Goal: Transaction & Acquisition: Book appointment/travel/reservation

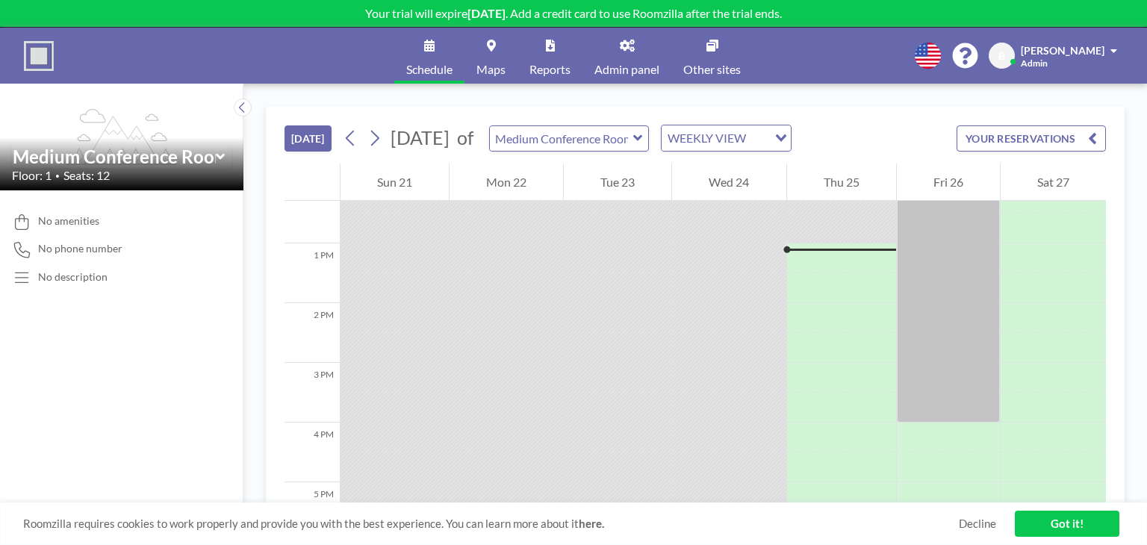
scroll to position [747, 0]
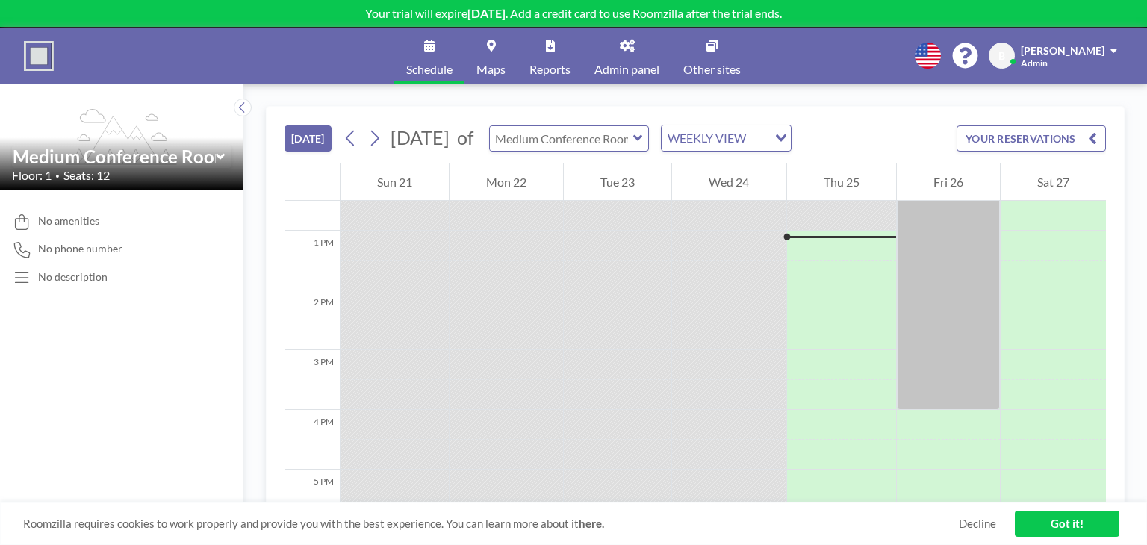
click at [633, 136] on input "text" at bounding box center [561, 138] width 143 height 25
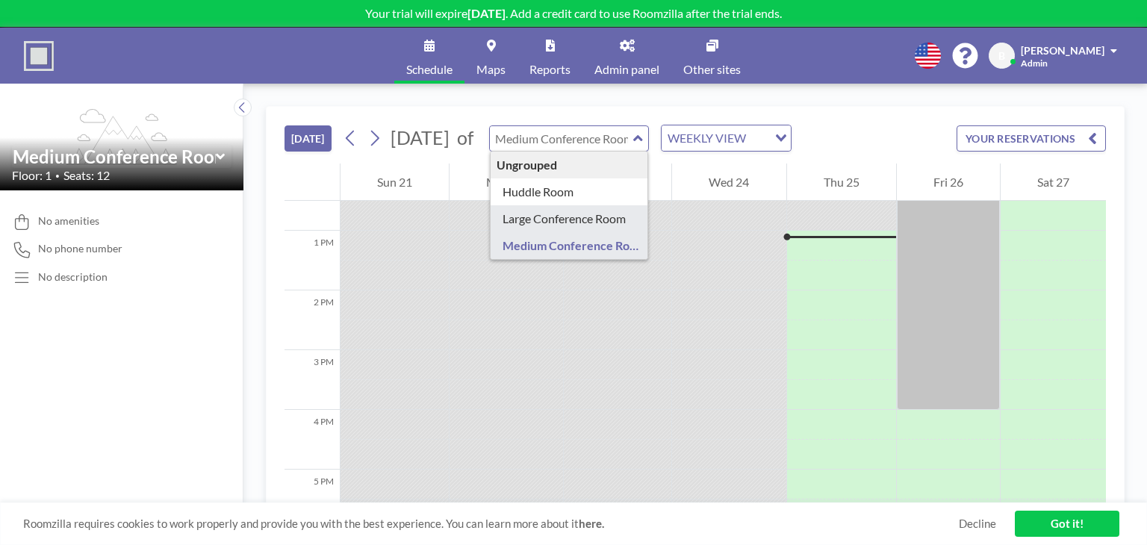
type input "Large Conference Room"
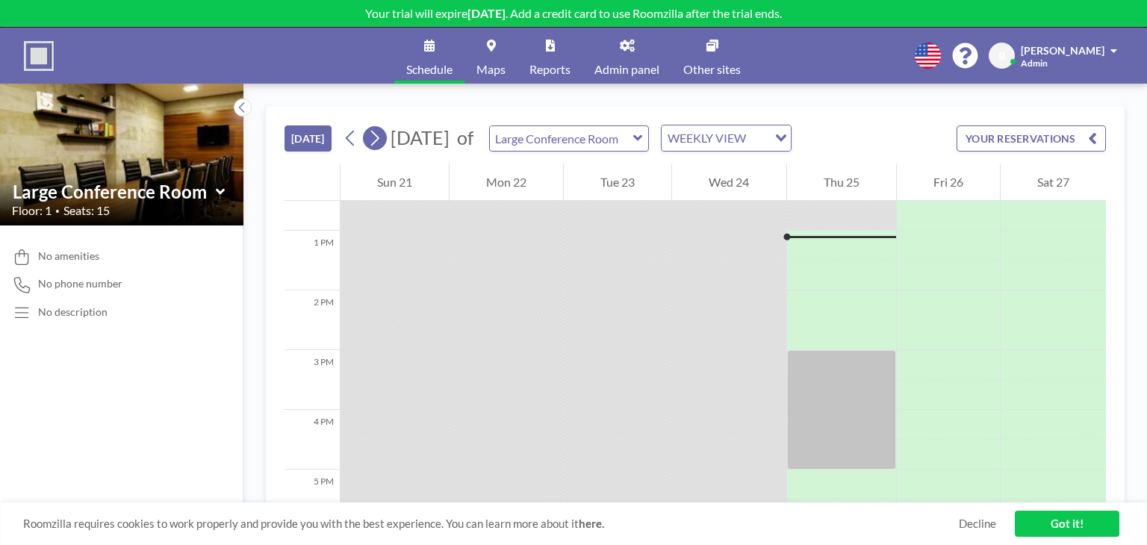
click at [374, 143] on icon at bounding box center [375, 139] width 8 height 16
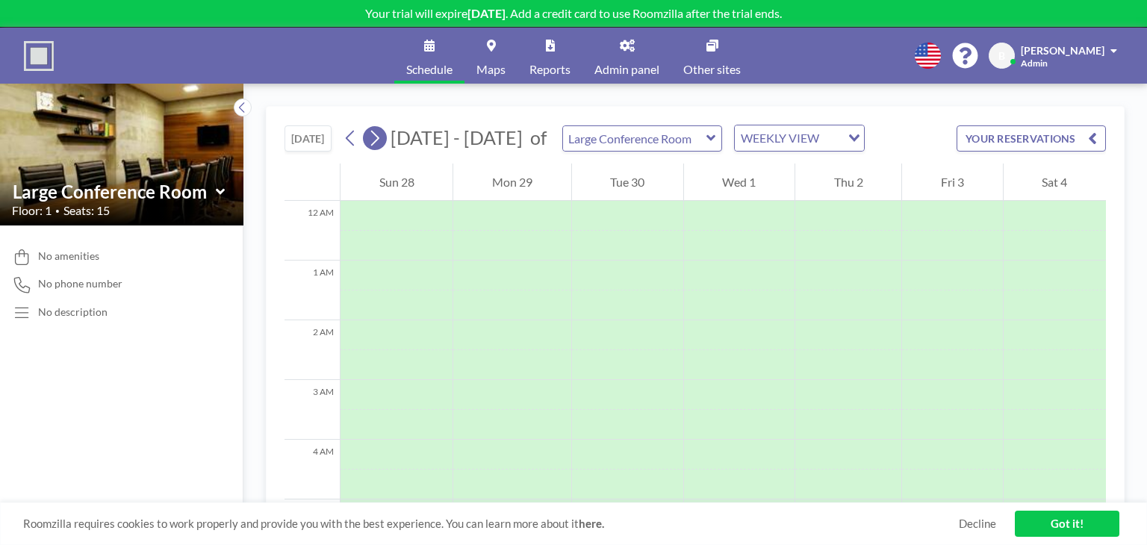
scroll to position [448, 0]
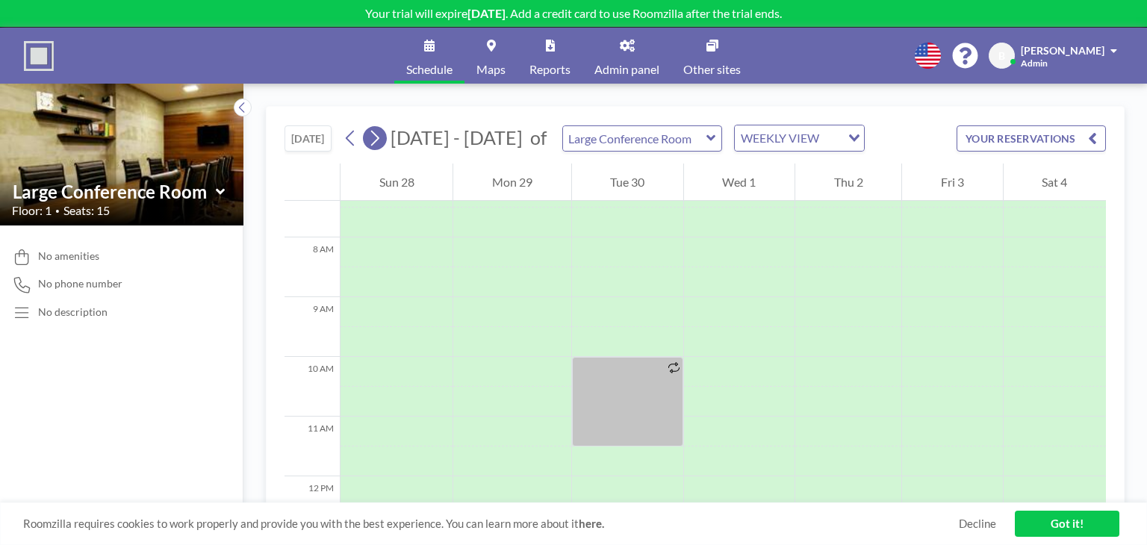
click at [374, 143] on icon at bounding box center [375, 139] width 8 height 16
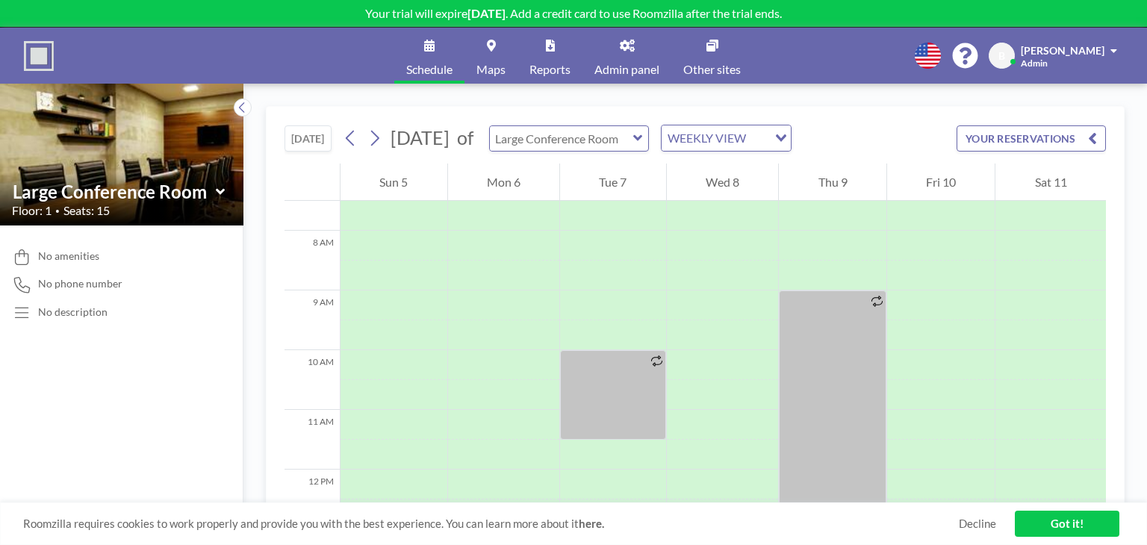
click at [633, 127] on input "text" at bounding box center [561, 138] width 143 height 25
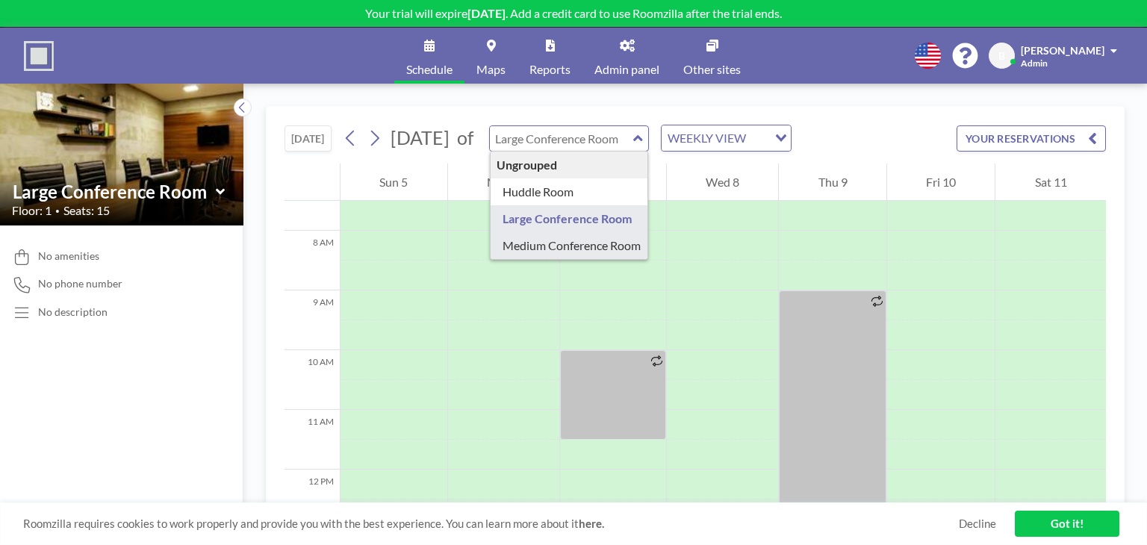
type input "Medium Conference Room"
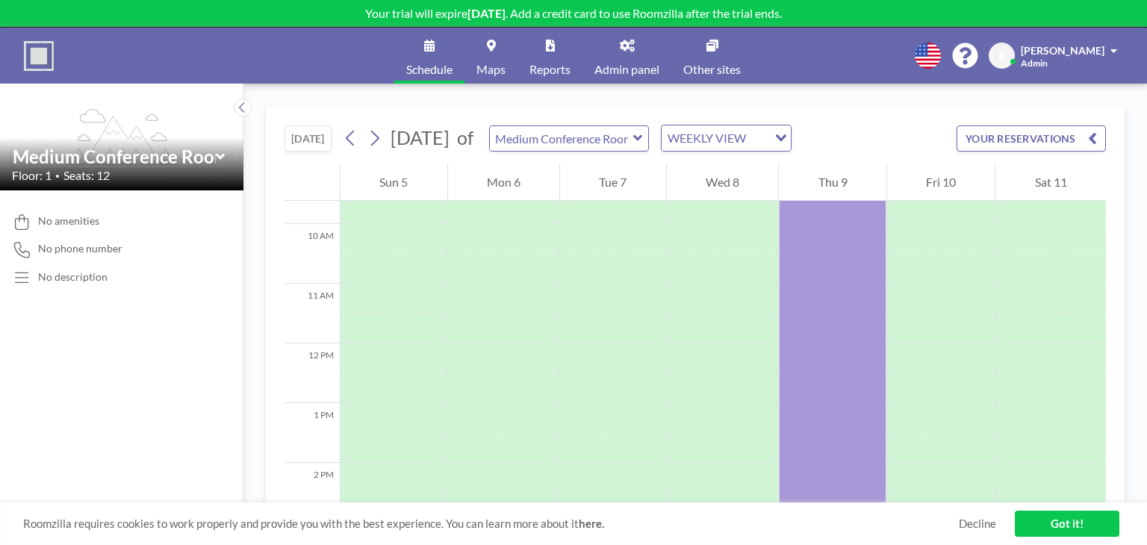
scroll to position [699, 0]
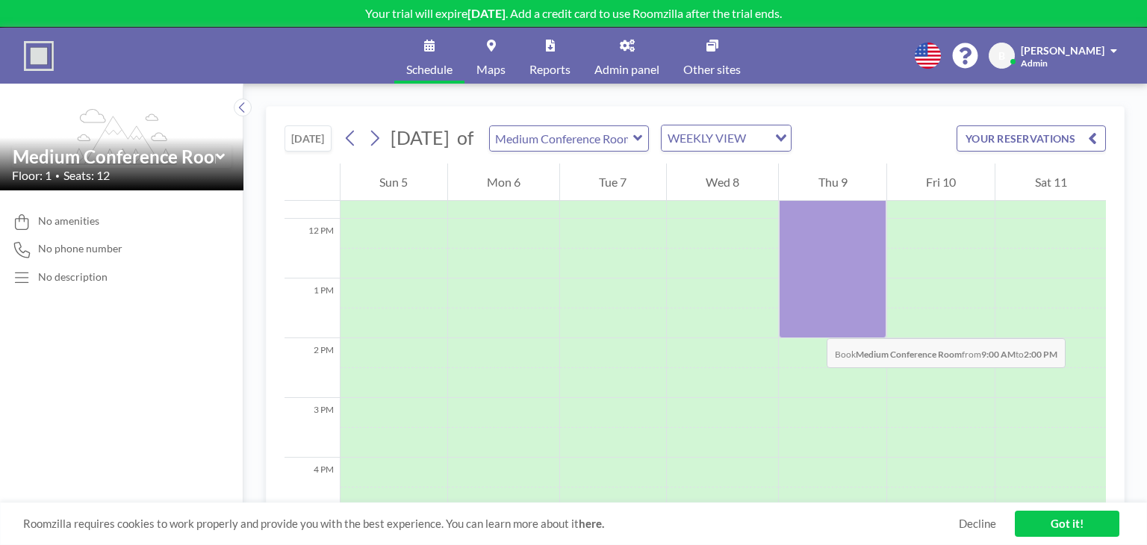
drag, startPoint x: 808, startPoint y: 296, endPoint x: 812, endPoint y: 323, distance: 27.9
click at [812, 323] on div at bounding box center [833, 189] width 108 height 299
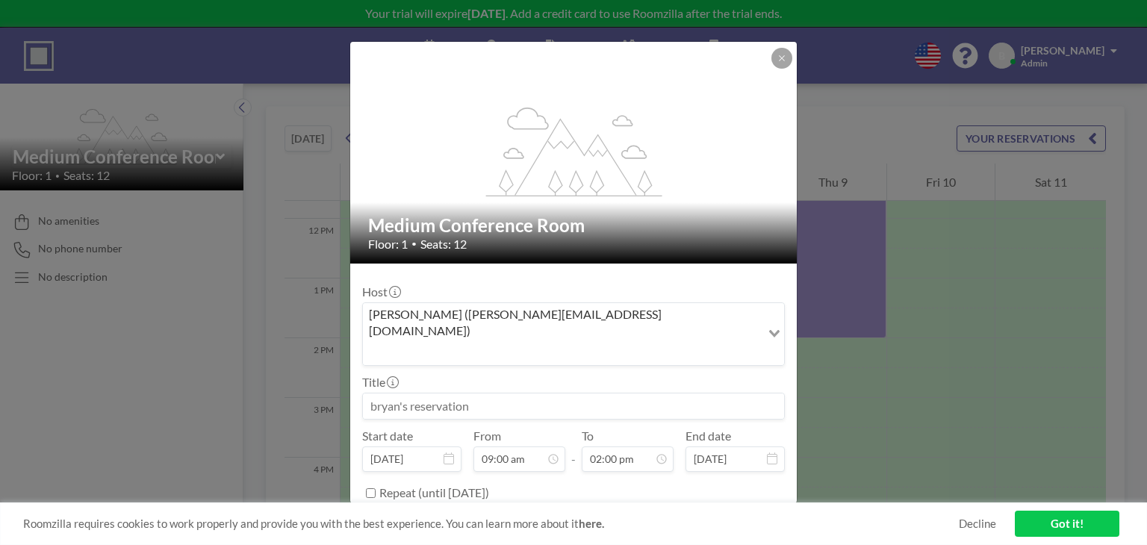
click at [571, 394] on input at bounding box center [573, 406] width 421 height 25
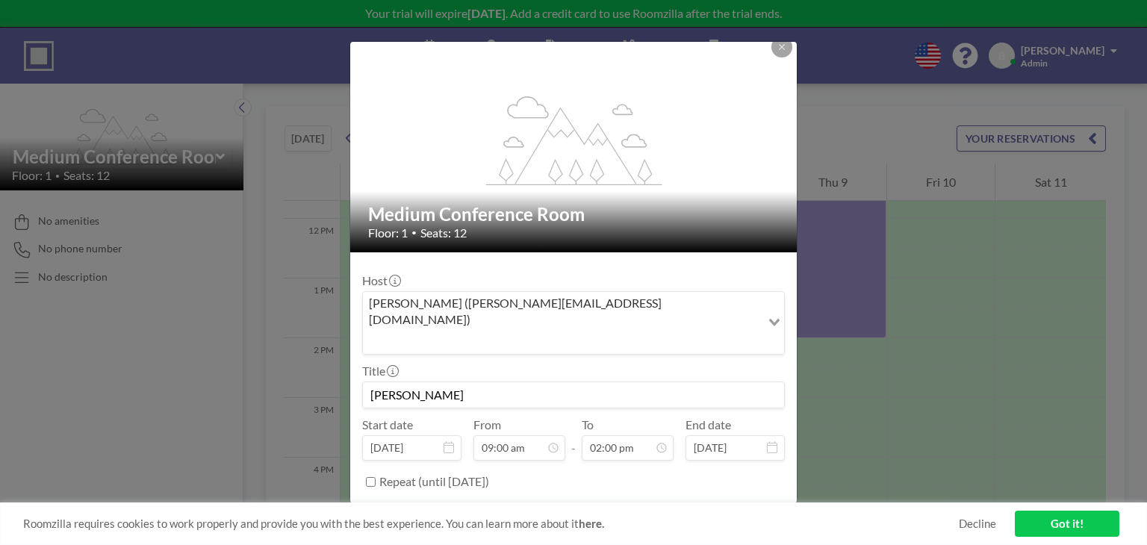
scroll to position [13, 0]
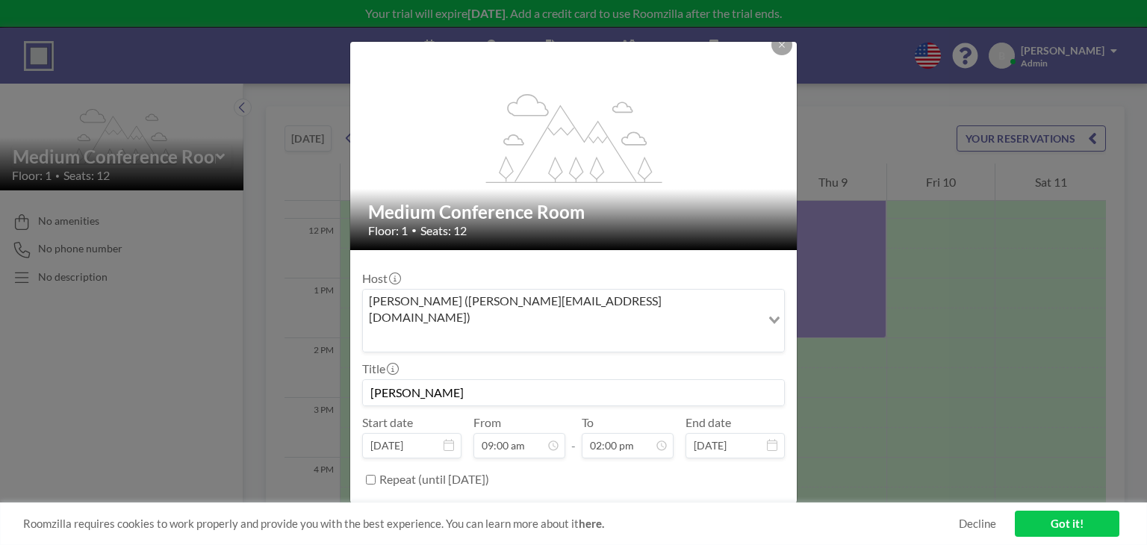
type input "[PERSON_NAME]"
click at [666, 362] on div "Title [PERSON_NAME]" at bounding box center [573, 384] width 423 height 45
click at [710, 504] on button "BOOK NOW" at bounding box center [747, 517] width 75 height 26
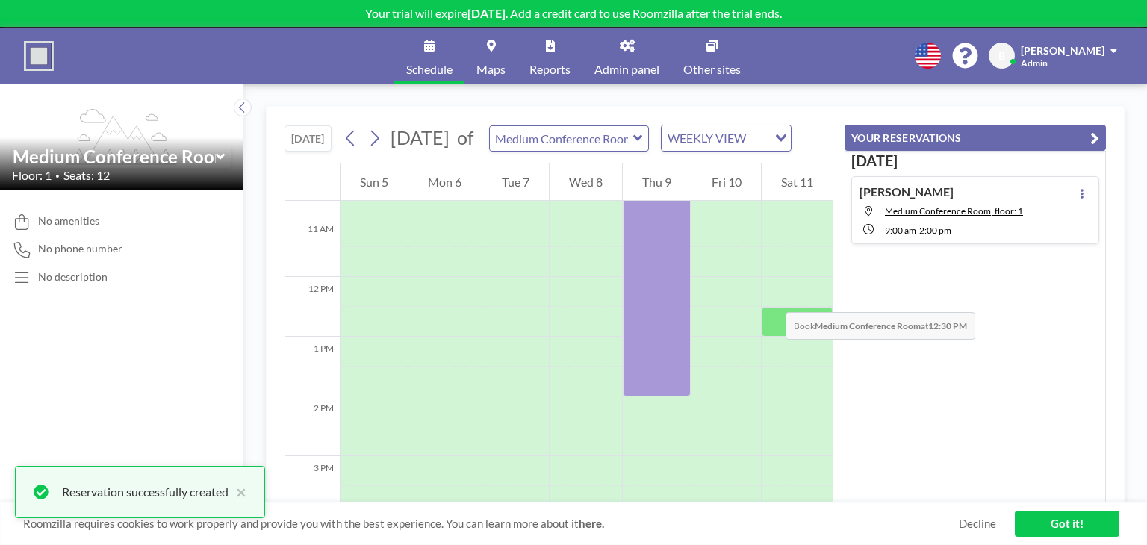
scroll to position [550, 0]
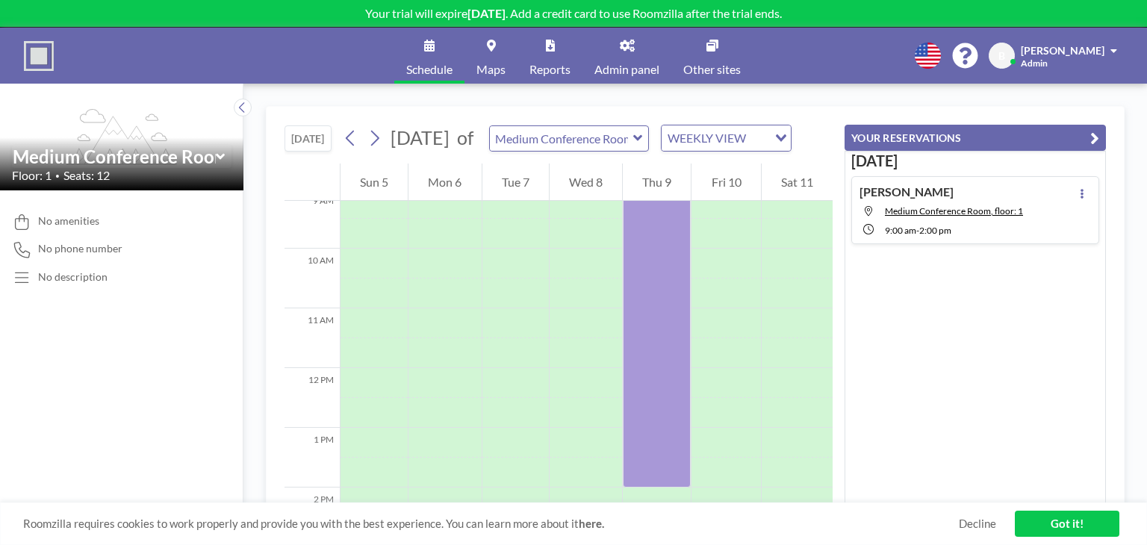
click at [1090, 525] on link "Got it!" at bounding box center [1067, 524] width 105 height 26
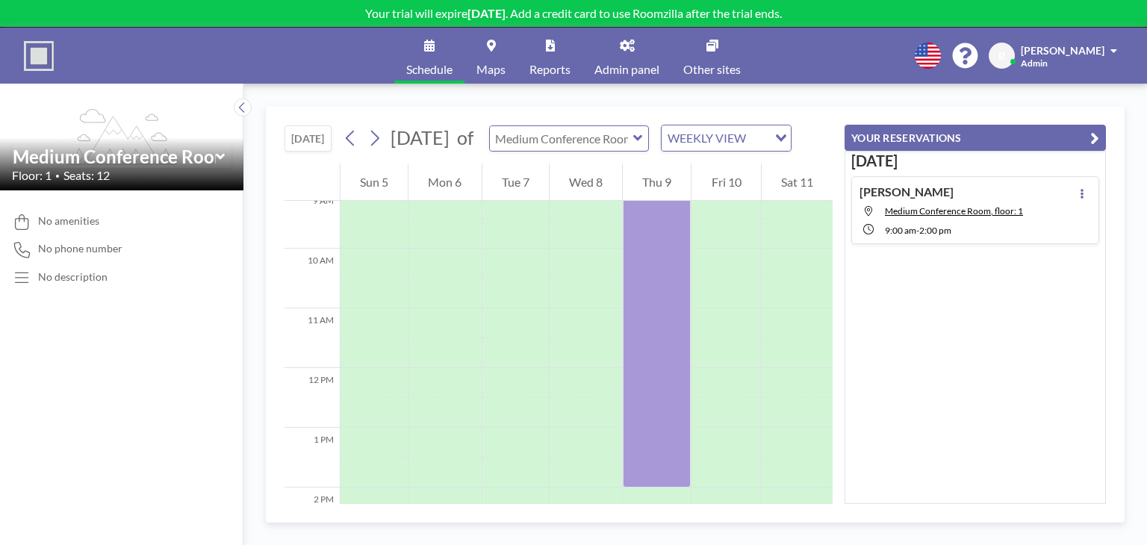
click at [587, 137] on input "text" at bounding box center [561, 138] width 143 height 25
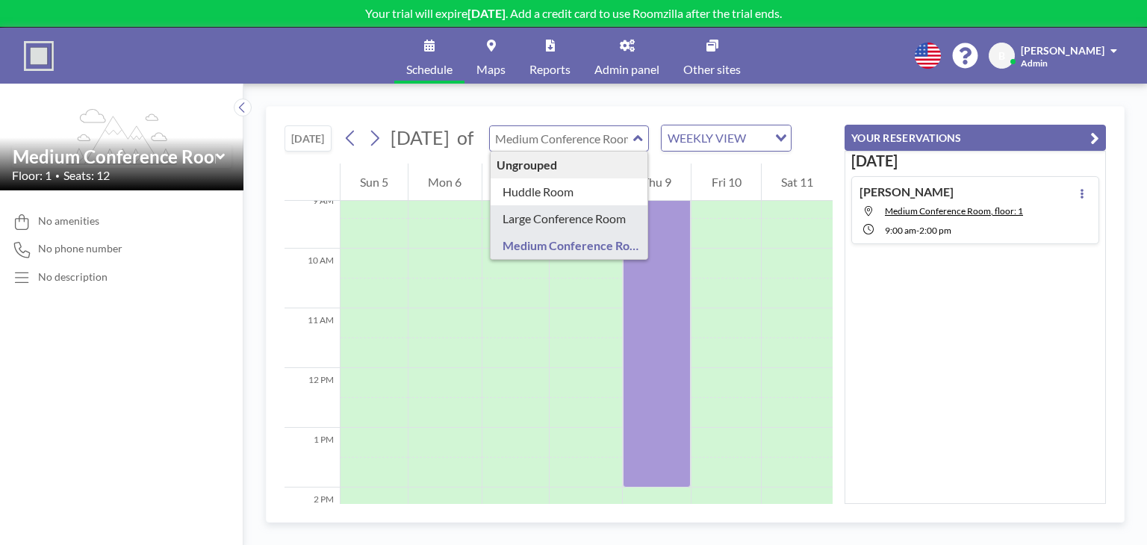
type input "Large Conference Room"
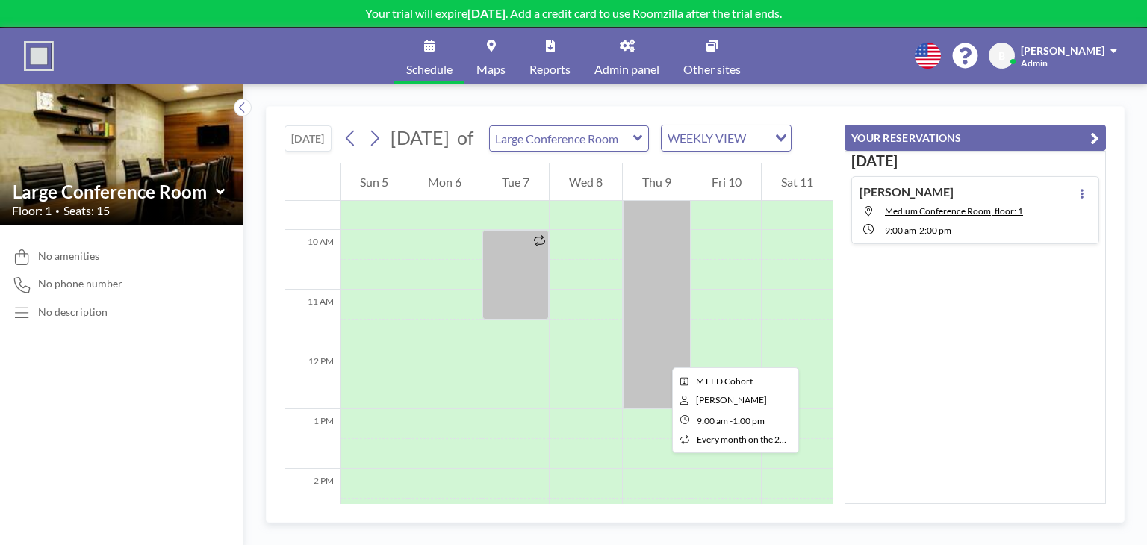
scroll to position [523, 0]
